Goal: Navigation & Orientation: Understand site structure

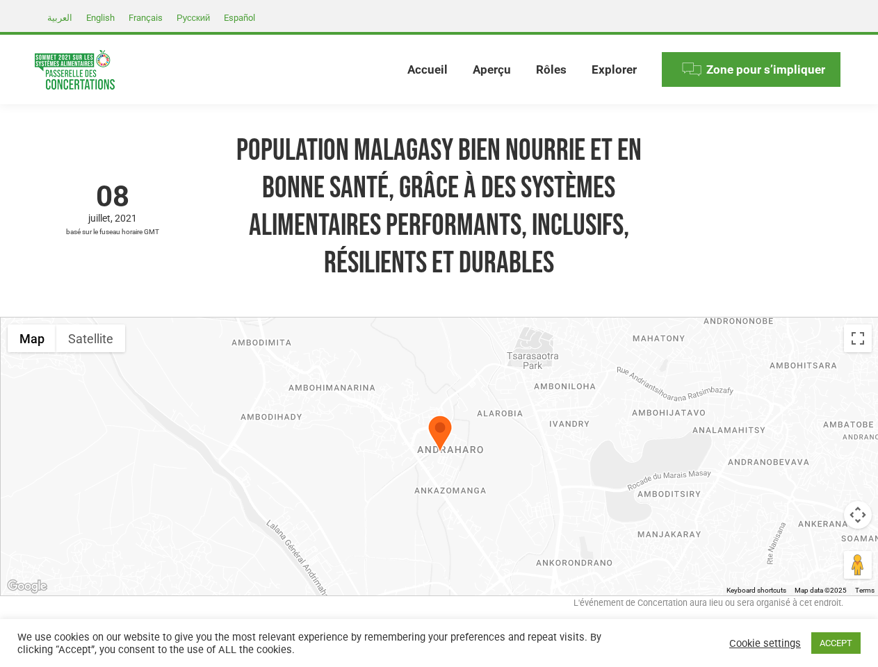
click at [439, 334] on div at bounding box center [440, 457] width 878 height 278
click at [439, 457] on div at bounding box center [440, 457] width 878 height 278
click at [440, 436] on img at bounding box center [439, 436] width 25 height 42
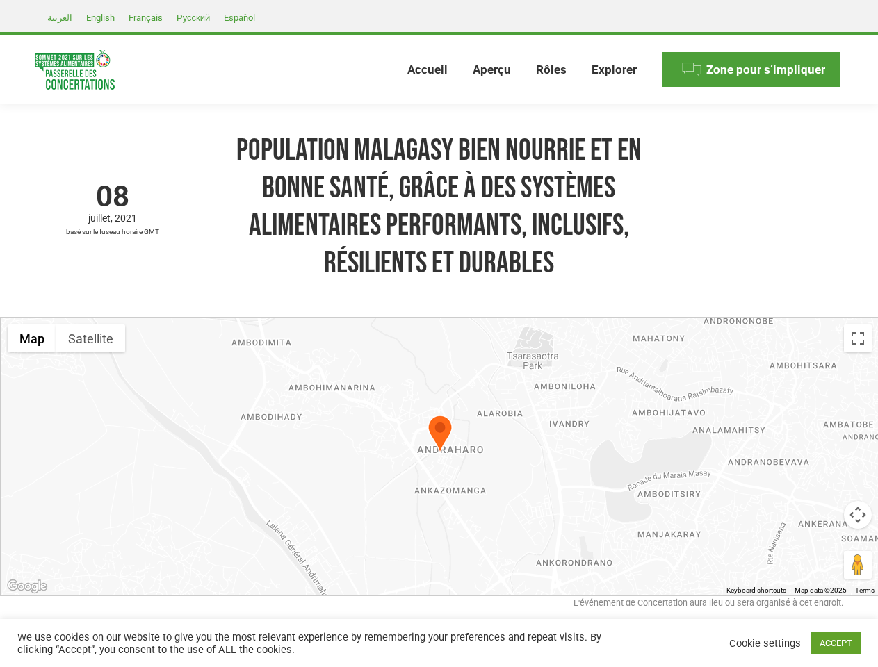
click at [32, 339] on button "Map" at bounding box center [32, 339] width 49 height 28
click at [90, 339] on button "Satellite" at bounding box center [90, 339] width 69 height 28
click at [90, 339] on button "Satellite" at bounding box center [91, 339] width 71 height 28
click at [858, 339] on button "Toggle fullscreen view" at bounding box center [858, 339] width 28 height 28
